Goal: Task Accomplishment & Management: Use online tool/utility

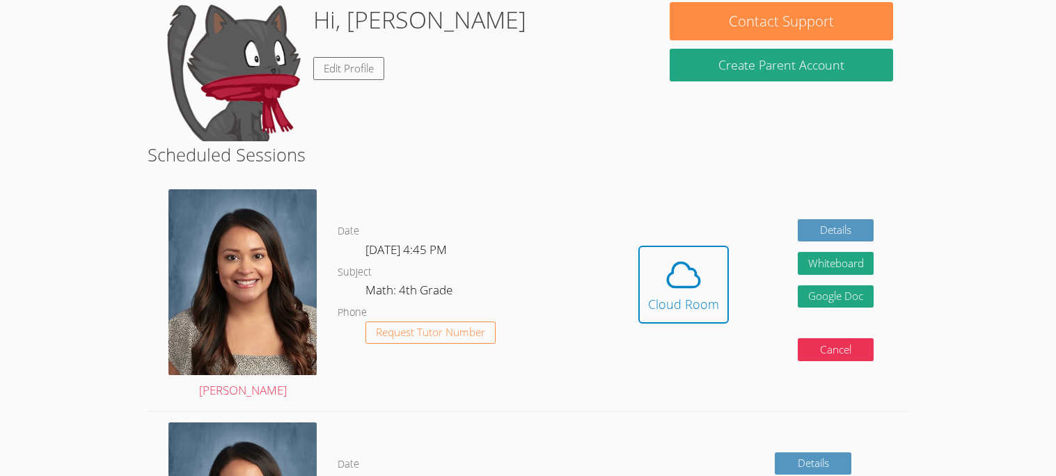
scroll to position [217, 0]
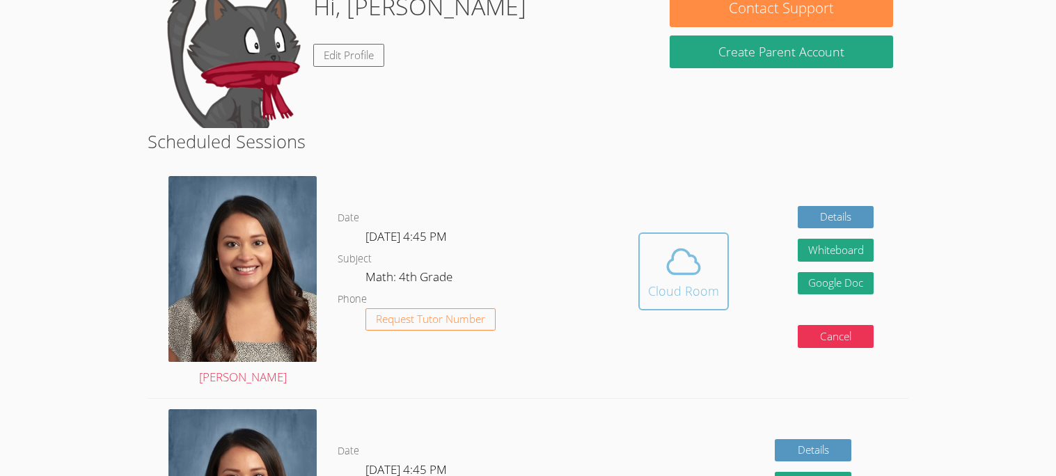
click at [665, 274] on icon at bounding box center [683, 261] width 39 height 39
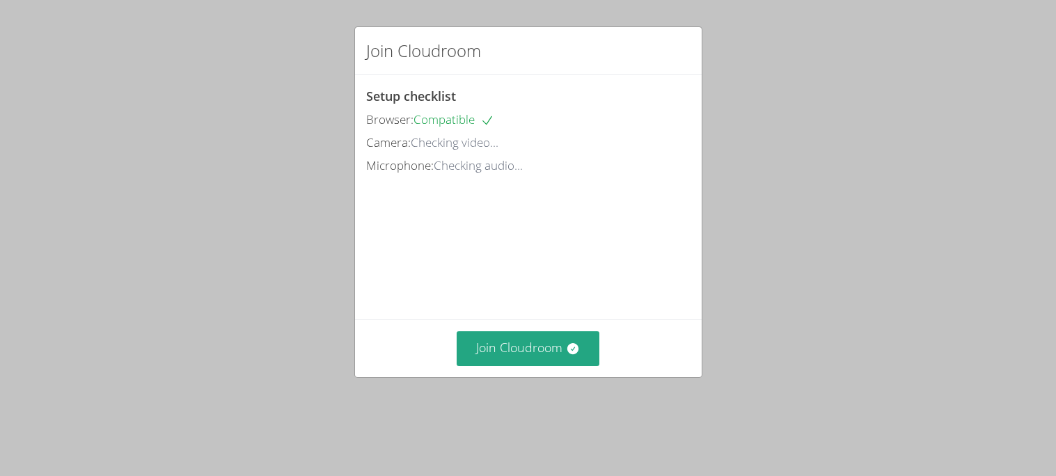
click at [268, 97] on div "Join Cloudroom Setup checklist Browser: Compatible Camera: Checking video... Mi…" at bounding box center [528, 238] width 1056 height 476
click at [505, 366] on button "Join Cloudroom" at bounding box center [528, 349] width 143 height 34
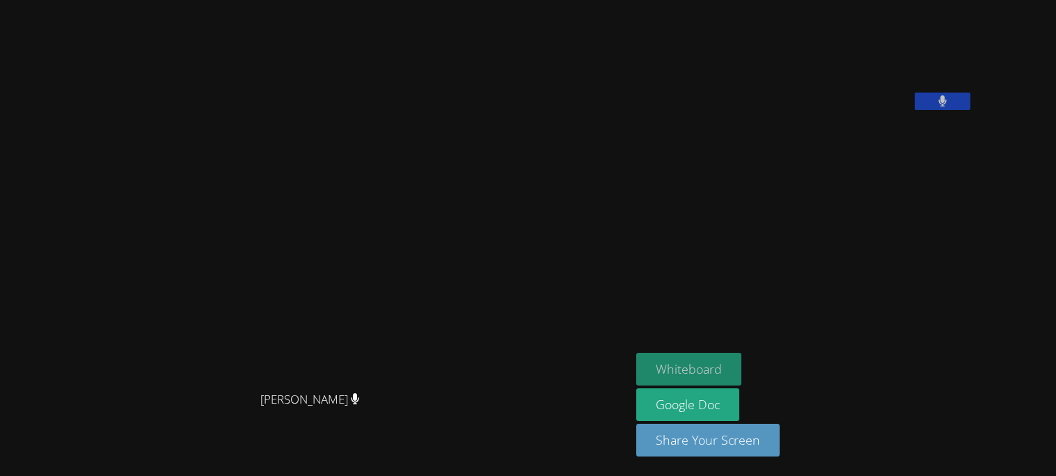
click at [742, 364] on button "Whiteboard" at bounding box center [689, 369] width 105 height 33
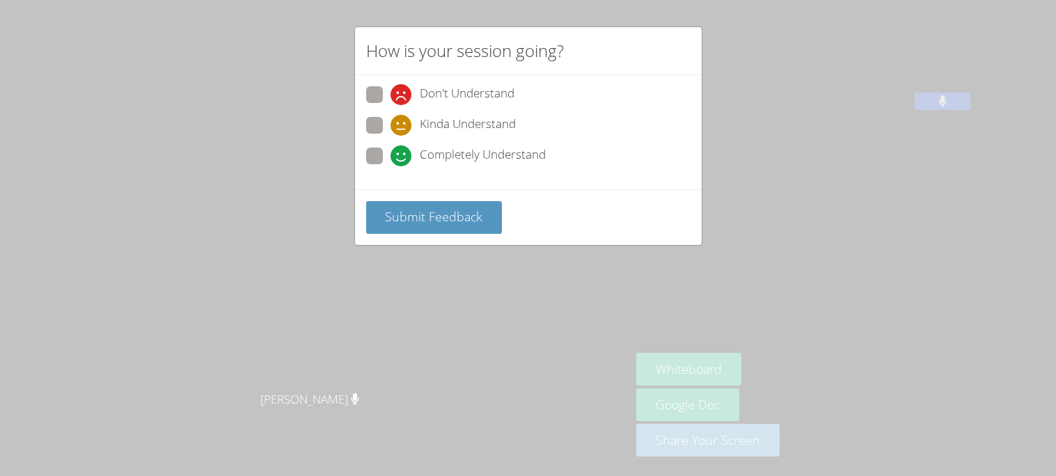
click at [400, 153] on icon at bounding box center [401, 156] width 21 height 21
click at [400, 153] on input "Completely Understand" at bounding box center [397, 154] width 12 height 12
radio input "true"
click at [420, 215] on span "Submit Feedback" at bounding box center [434, 216] width 98 height 17
